Goal: Task Accomplishment & Management: Manage account settings

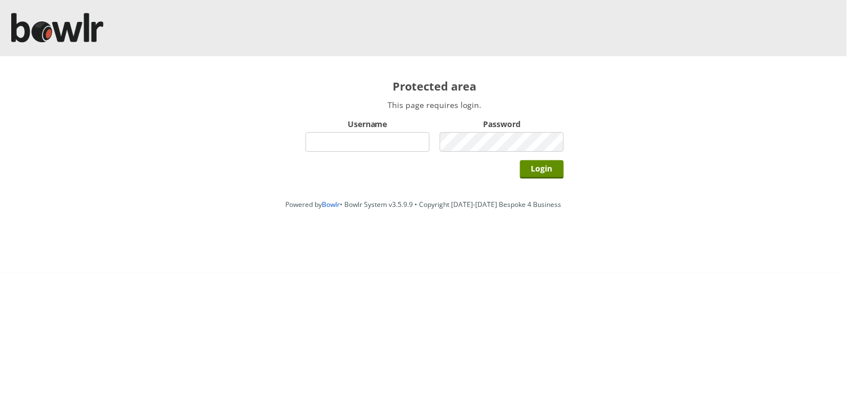
type input "BarRinkMonitor"
click at [520, 160] on input "Login" at bounding box center [542, 169] width 44 height 19
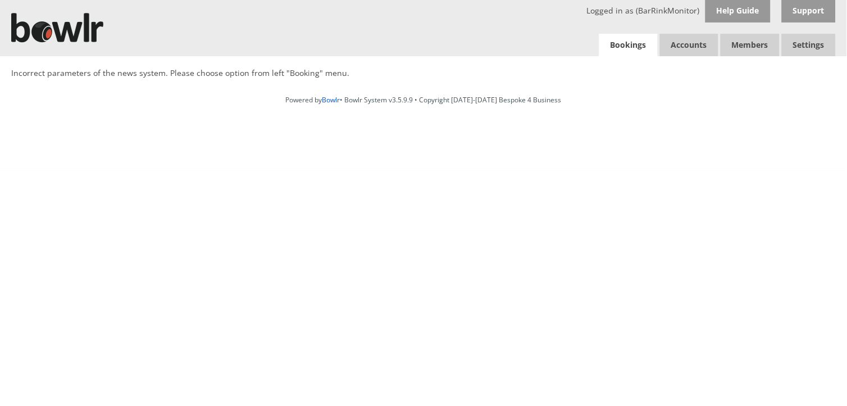
click at [638, 42] on link "Bookings" at bounding box center [628, 45] width 58 height 23
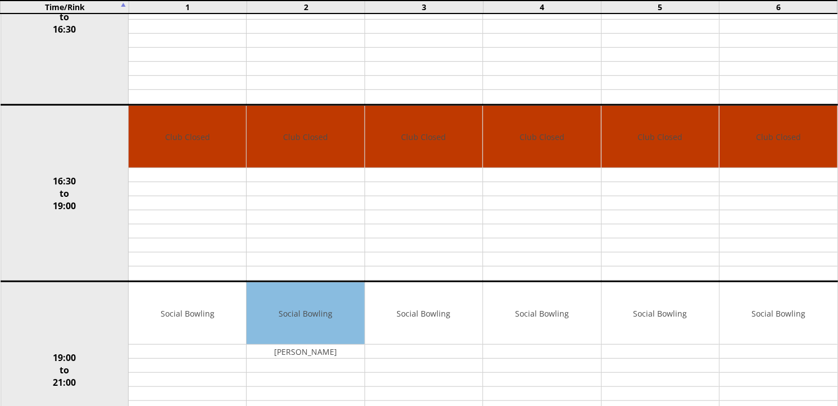
scroll to position [757, 0]
